Goal: Transaction & Acquisition: Download file/media

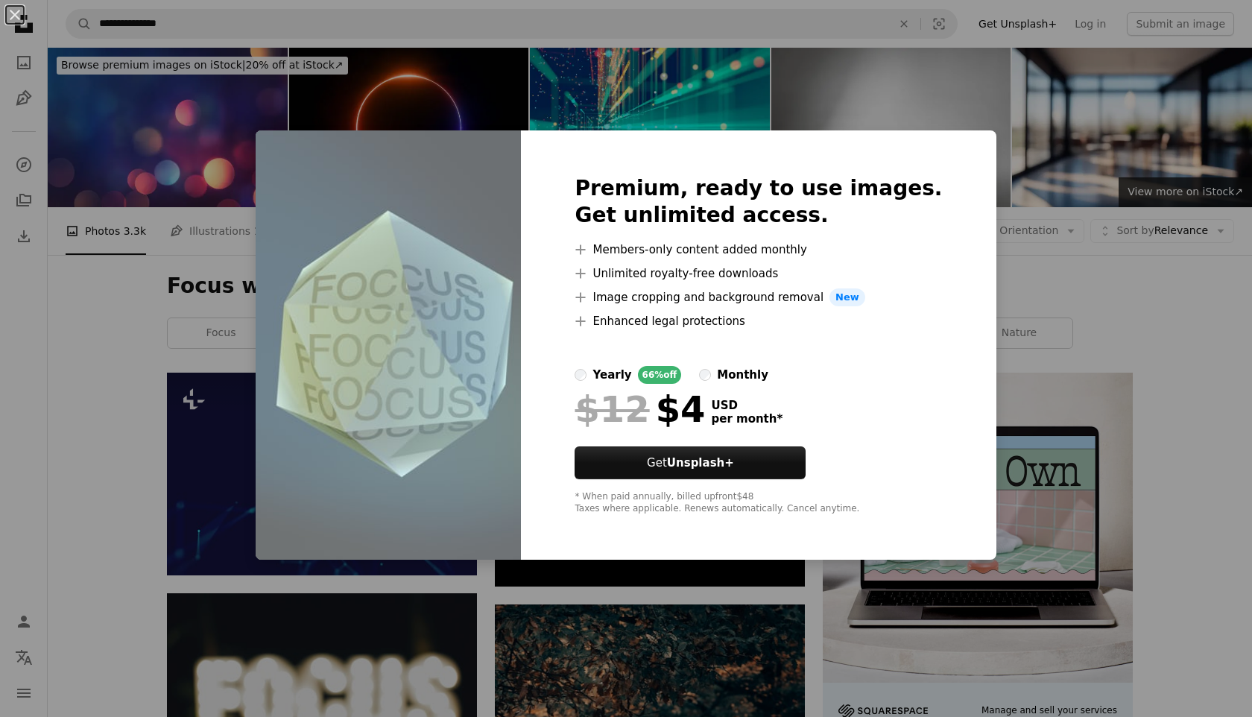
scroll to position [539, 0]
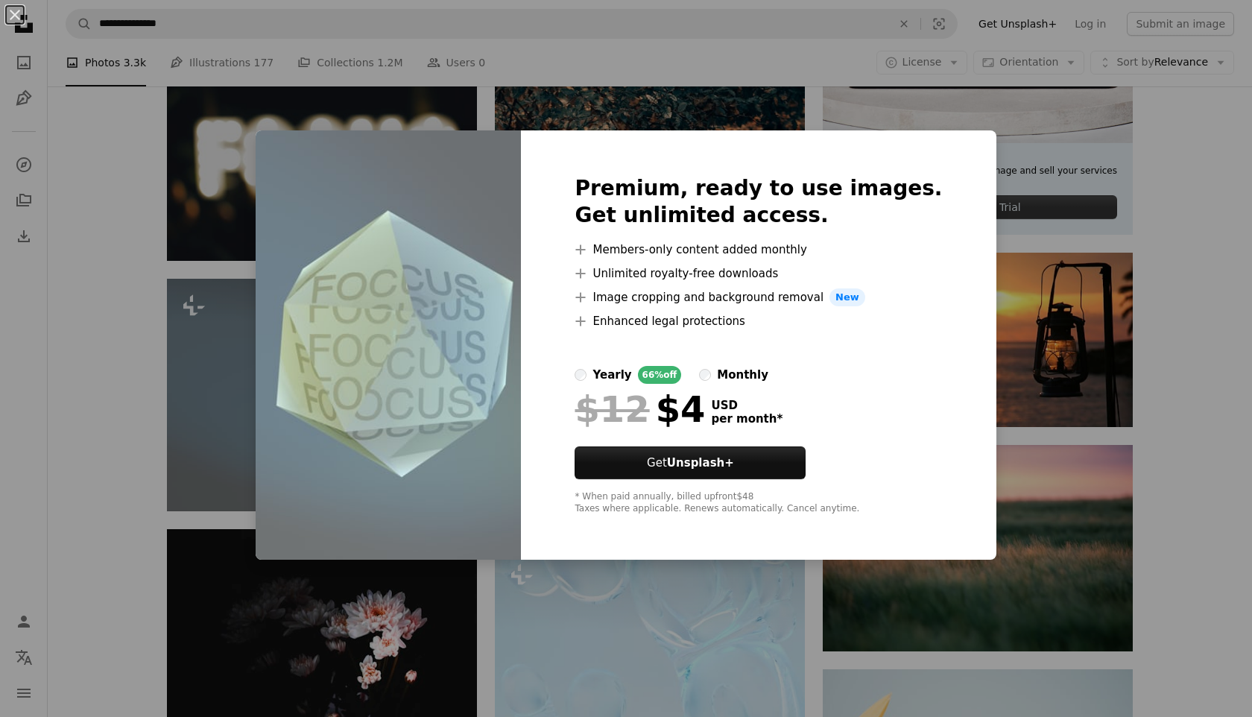
click at [124, 463] on div "An X shape Premium, ready to use images. Get unlimited access. A plus sign Memb…" at bounding box center [626, 358] width 1252 height 717
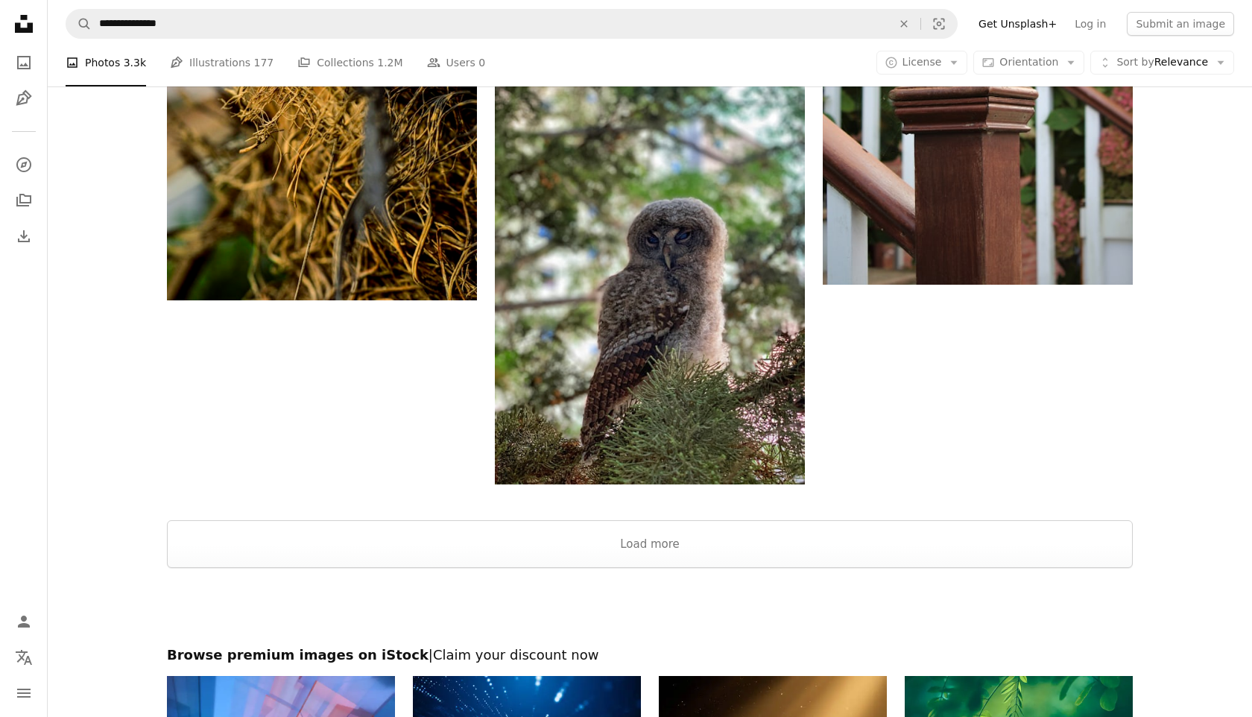
scroll to position [2337, 0]
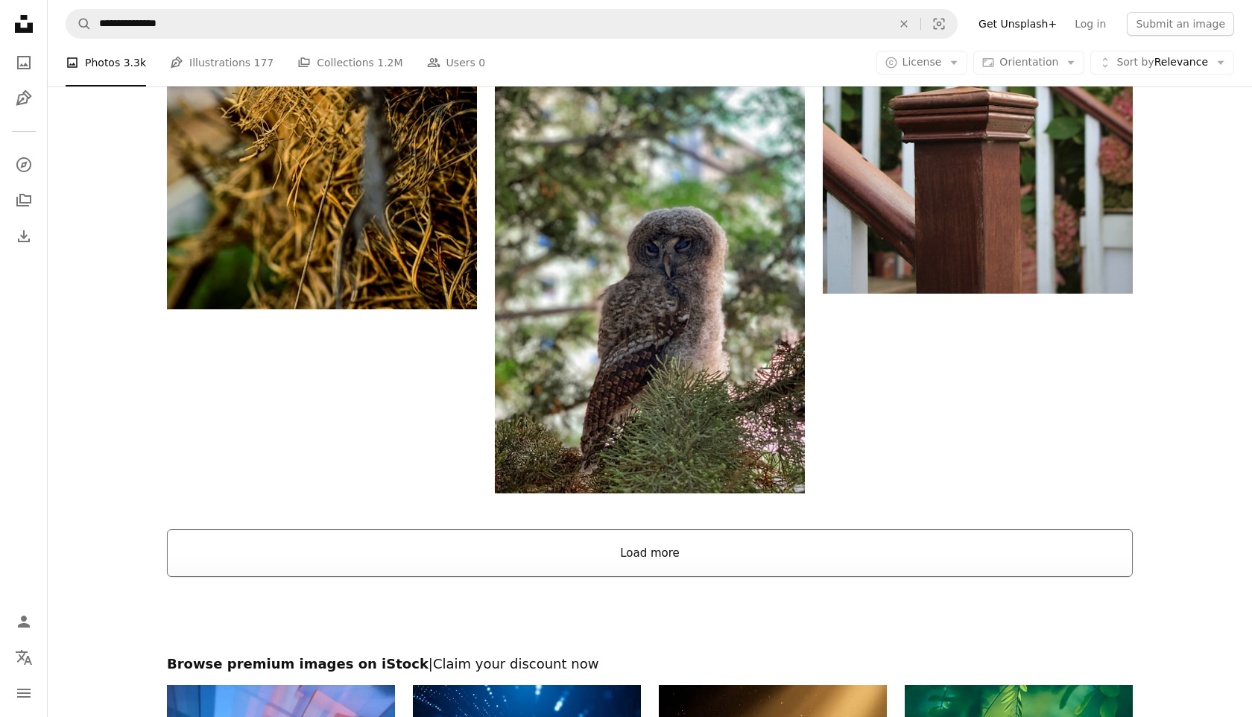
click at [641, 553] on button "Load more" at bounding box center [649, 553] width 965 height 48
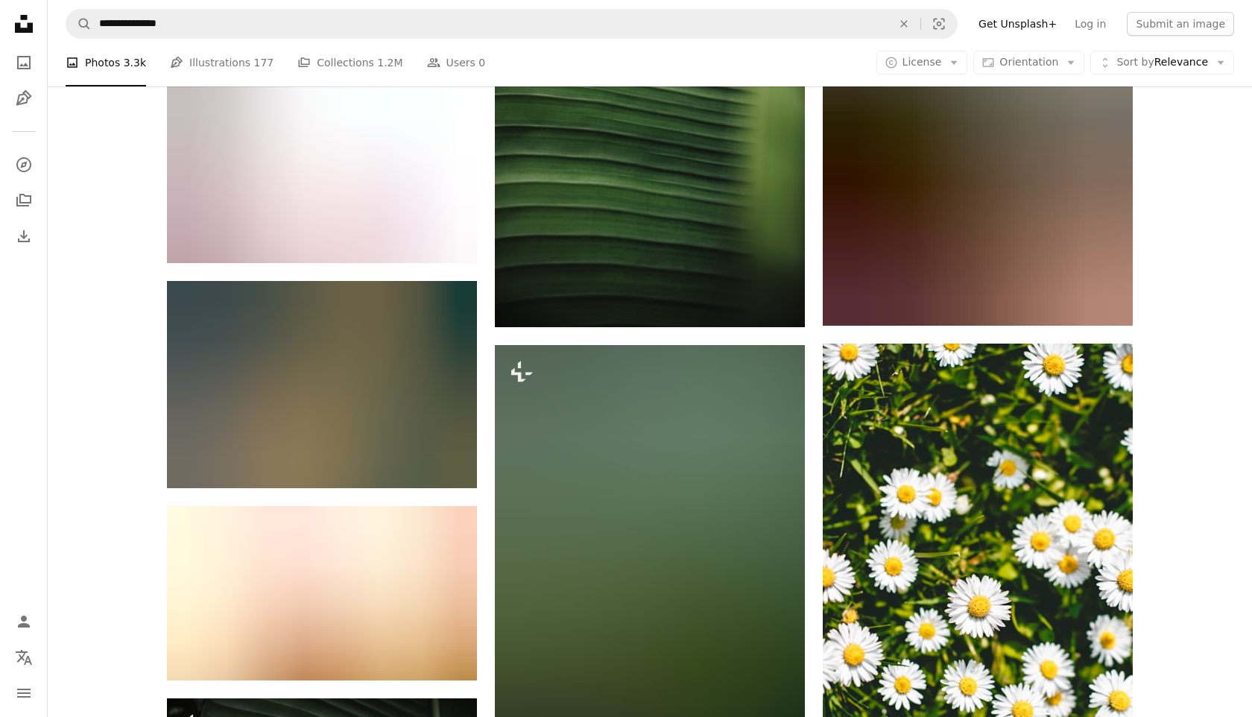
scroll to position [9687, 0]
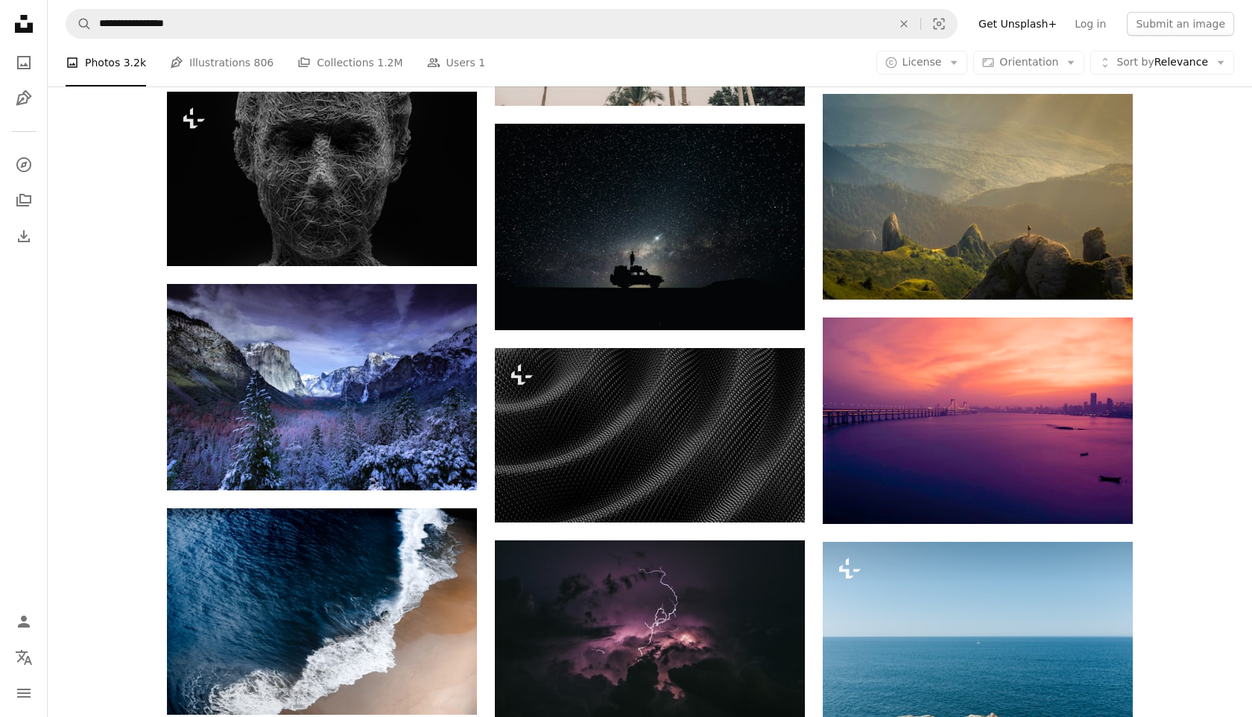
scroll to position [697, 0]
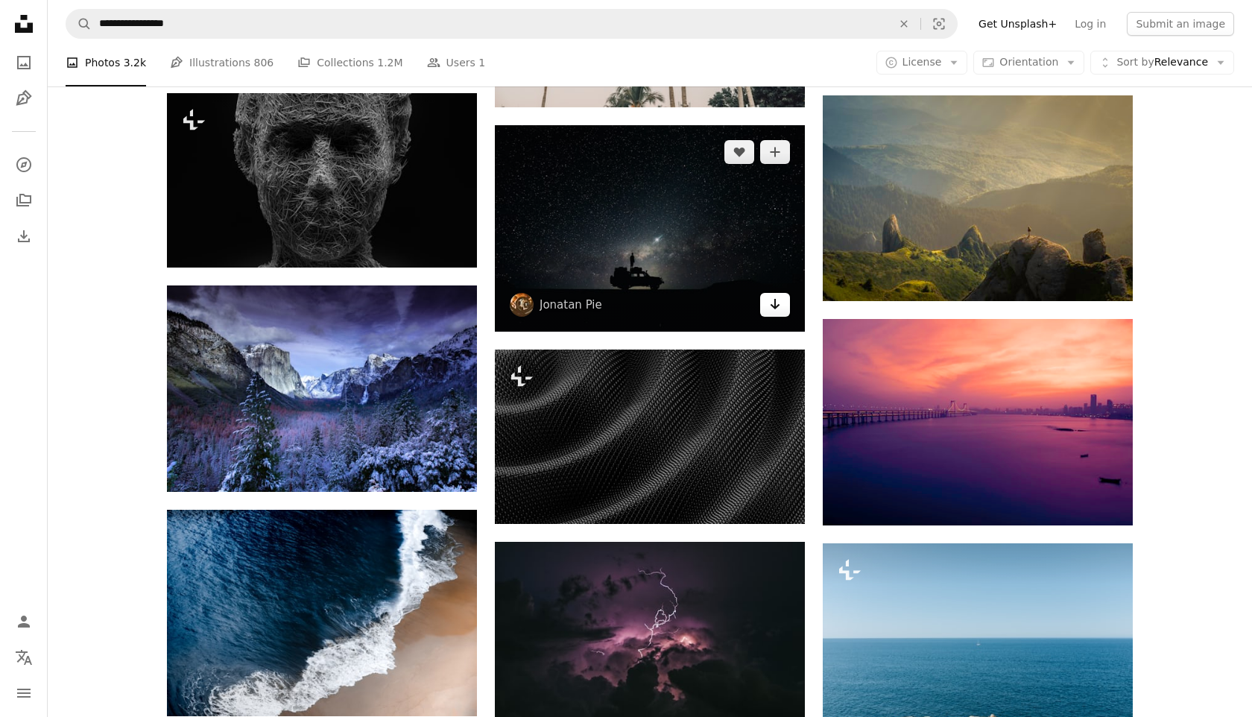
click at [774, 313] on icon "Arrow pointing down" at bounding box center [775, 304] width 12 height 18
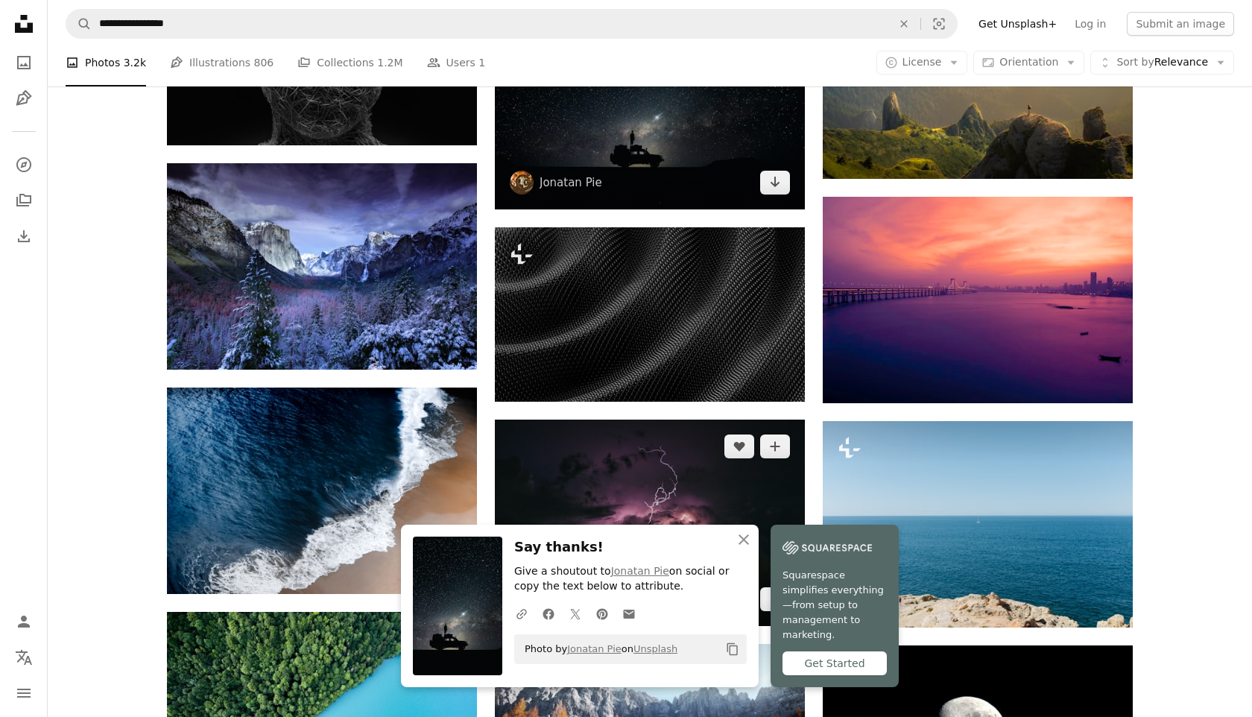
scroll to position [816, 0]
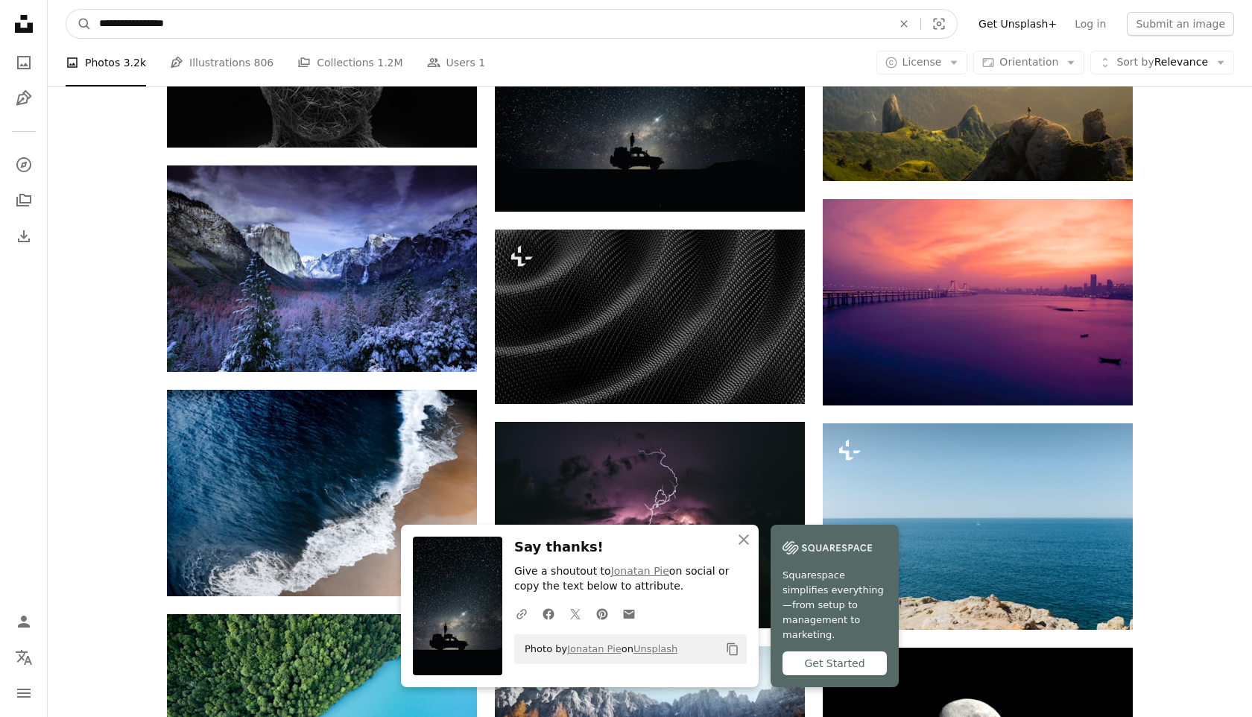
click at [299, 29] on input "**********" at bounding box center [490, 24] width 796 height 28
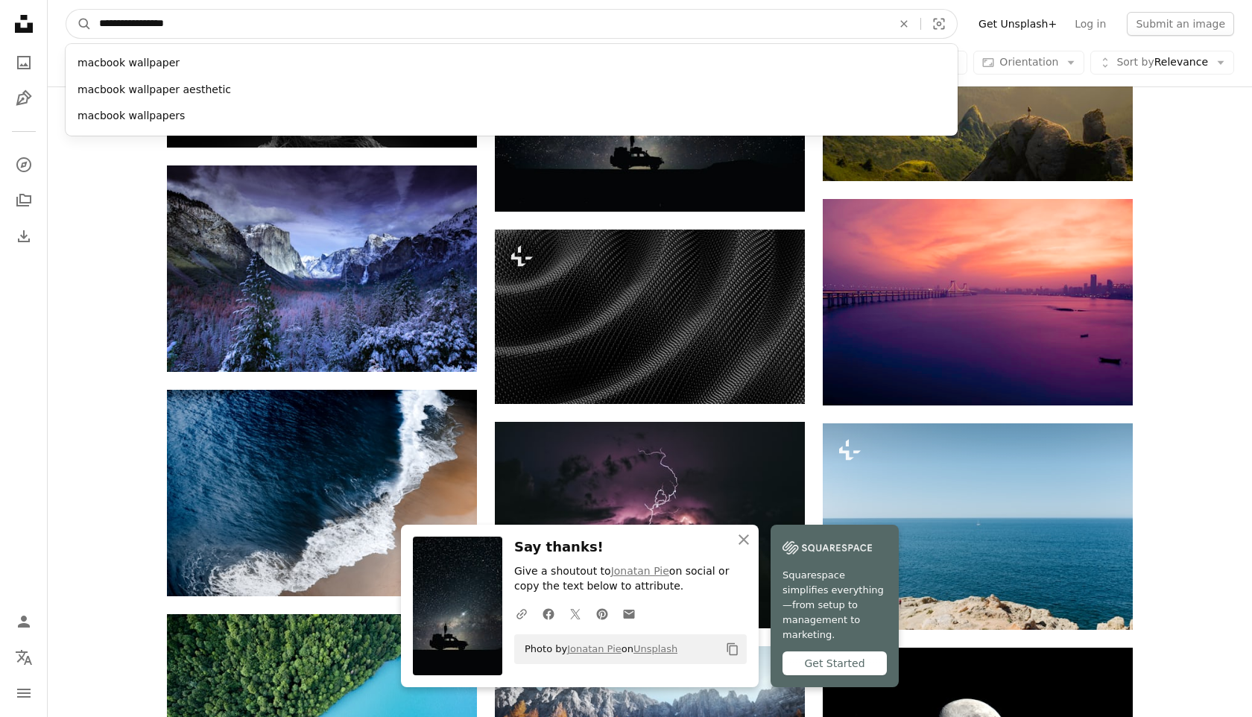
click at [299, 29] on input "**********" at bounding box center [490, 24] width 796 height 28
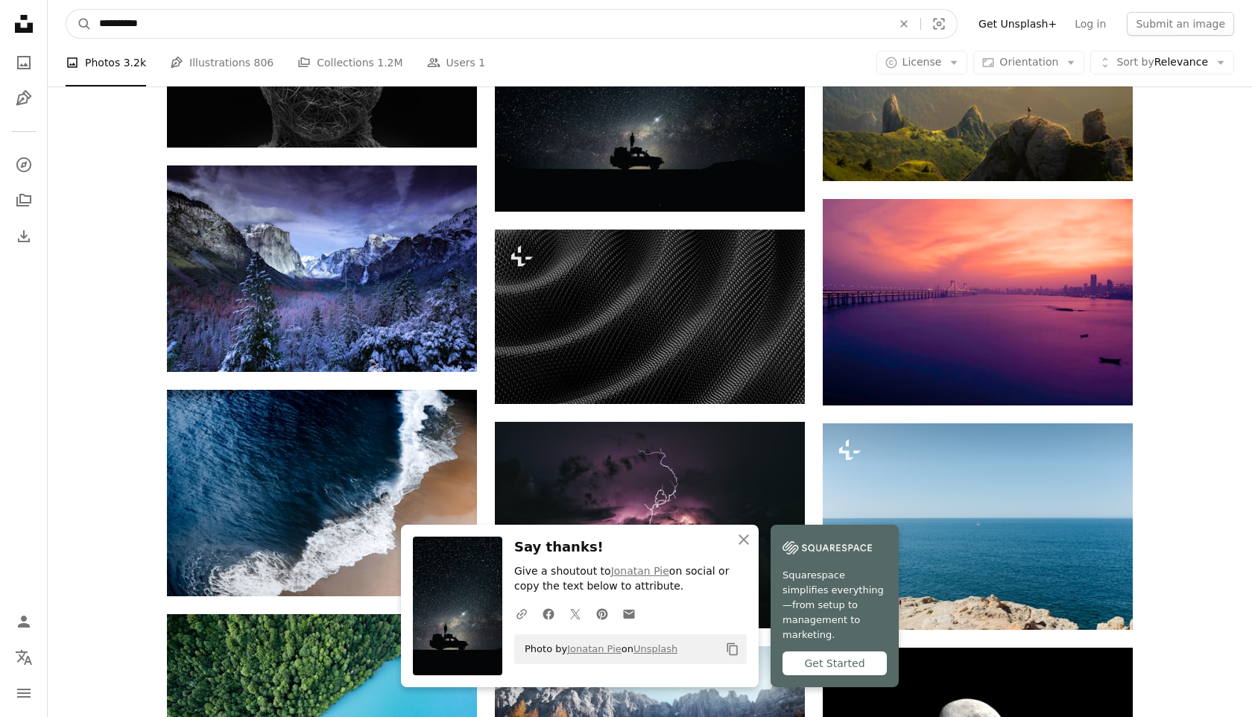
type input "**********"
click button "A magnifying glass" at bounding box center [78, 24] width 25 height 28
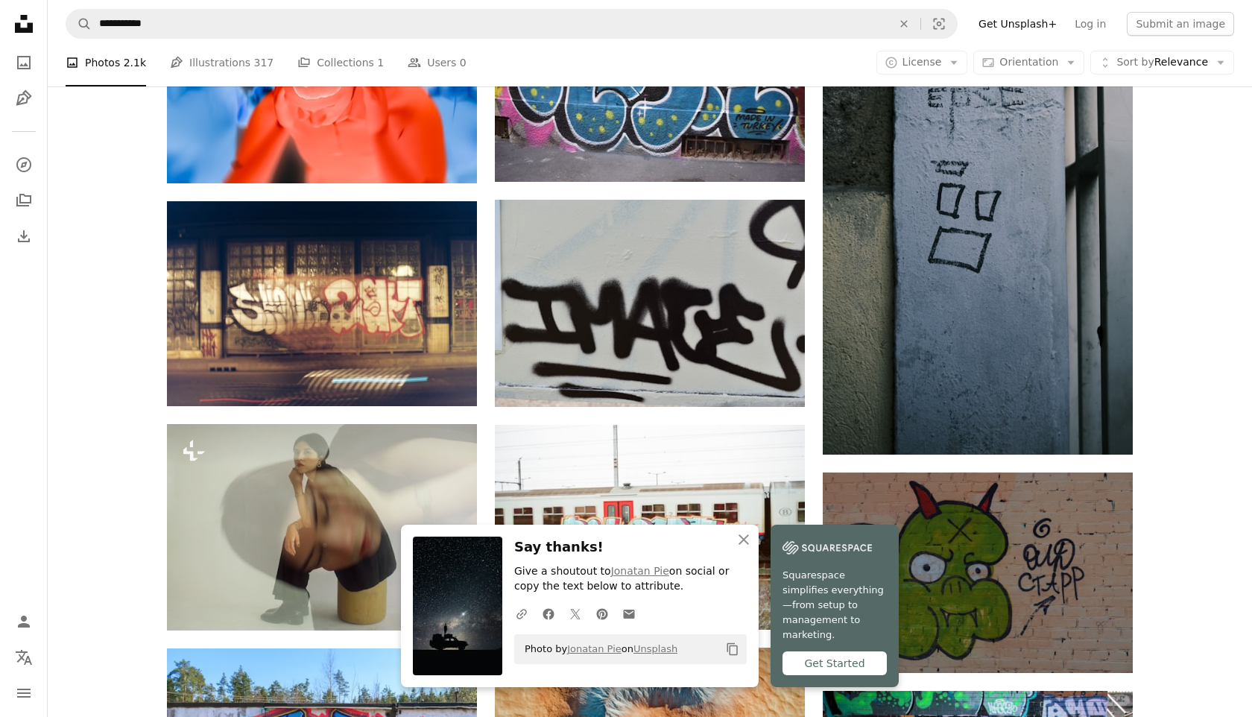
scroll to position [810, 0]
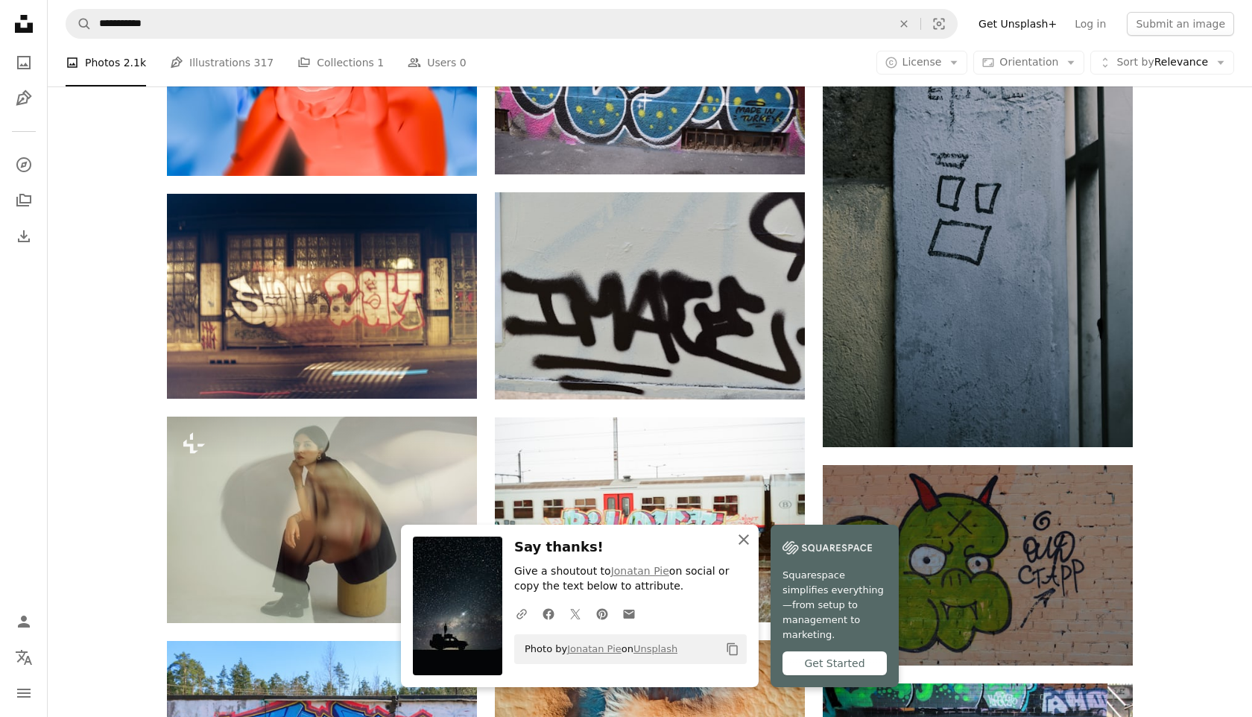
click at [743, 548] on icon "An X shape" at bounding box center [744, 539] width 18 height 18
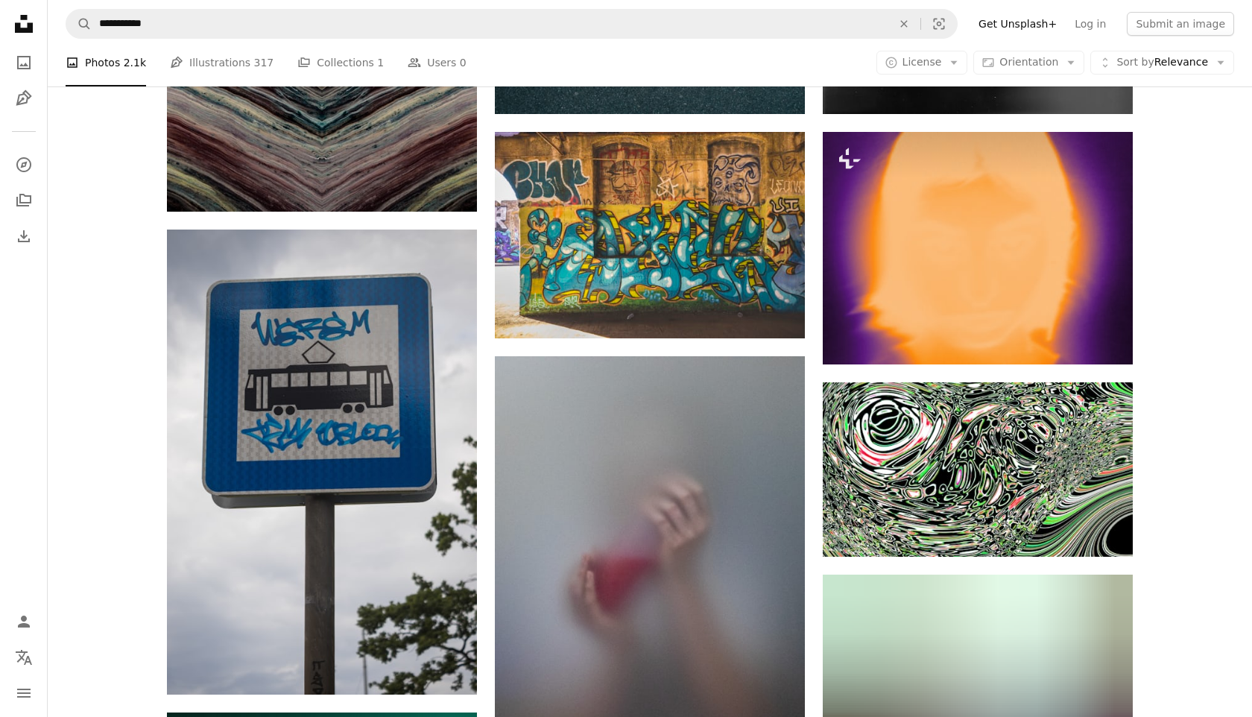
scroll to position [14102, 0]
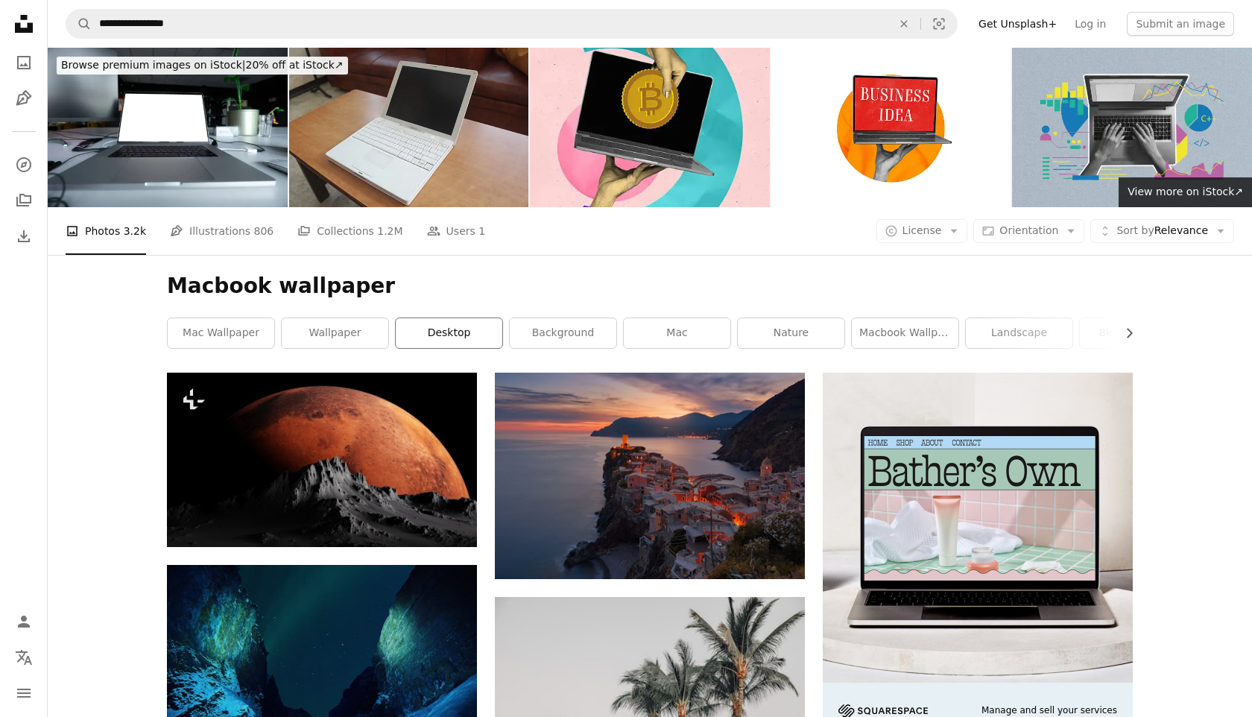
click at [466, 333] on link "desktop" at bounding box center [449, 333] width 107 height 30
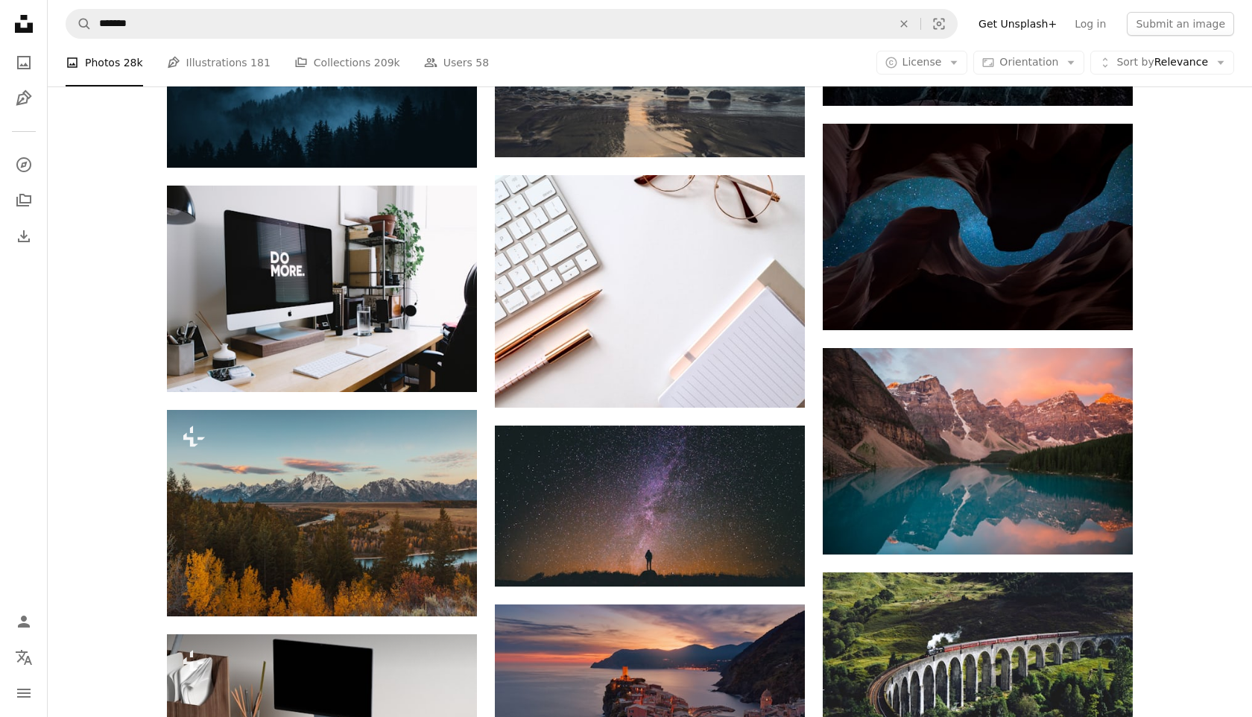
scroll to position [1318, 0]
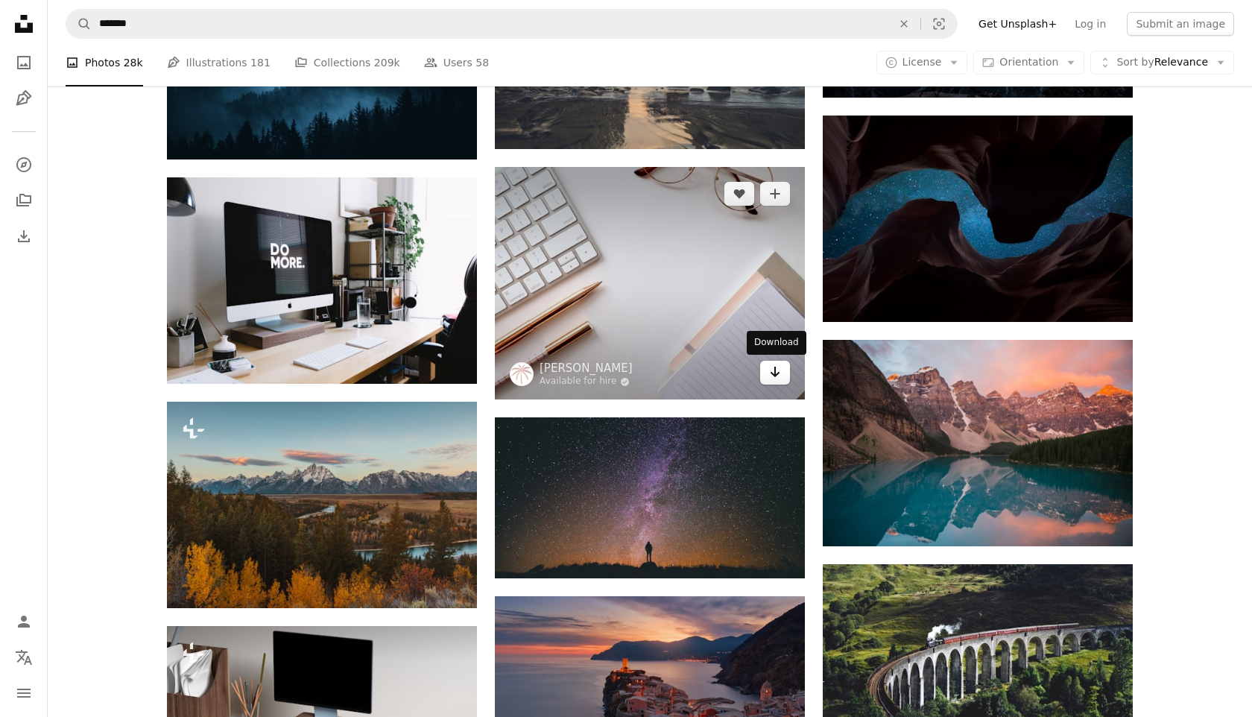
click at [786, 369] on link "Arrow pointing down" at bounding box center [775, 373] width 30 height 24
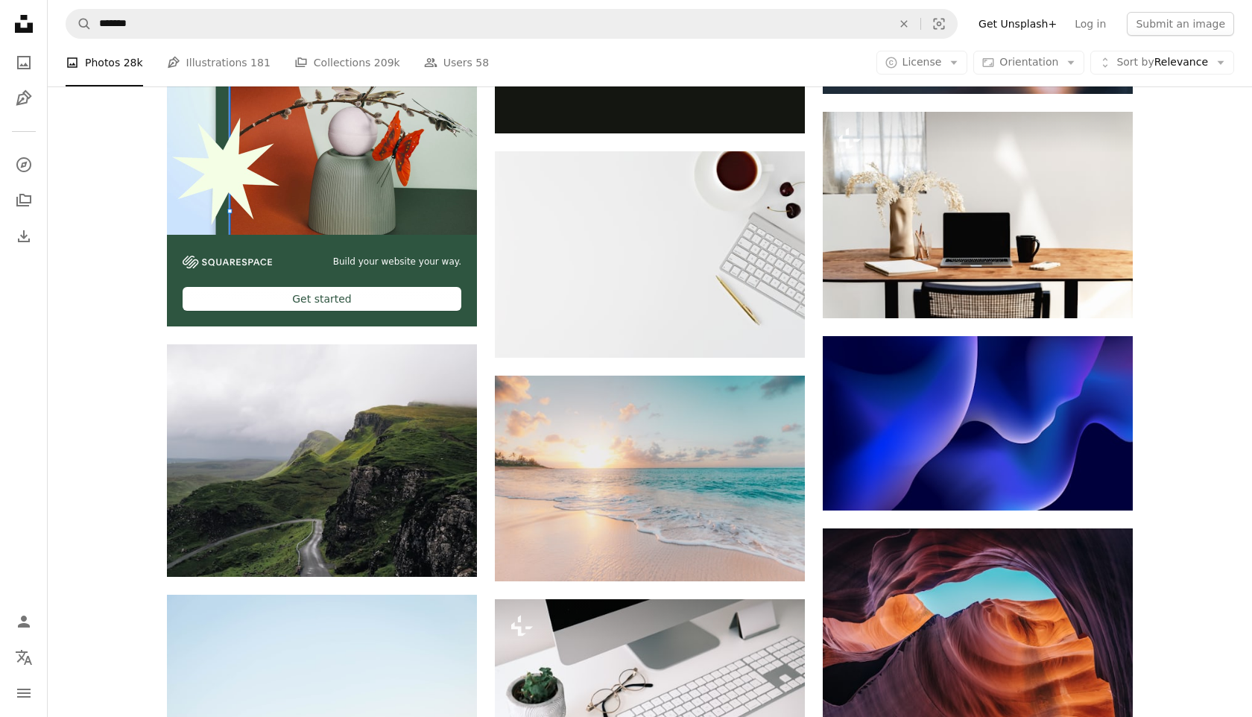
scroll to position [2436, 0]
